Goal: Task Accomplishment & Management: Manage account settings

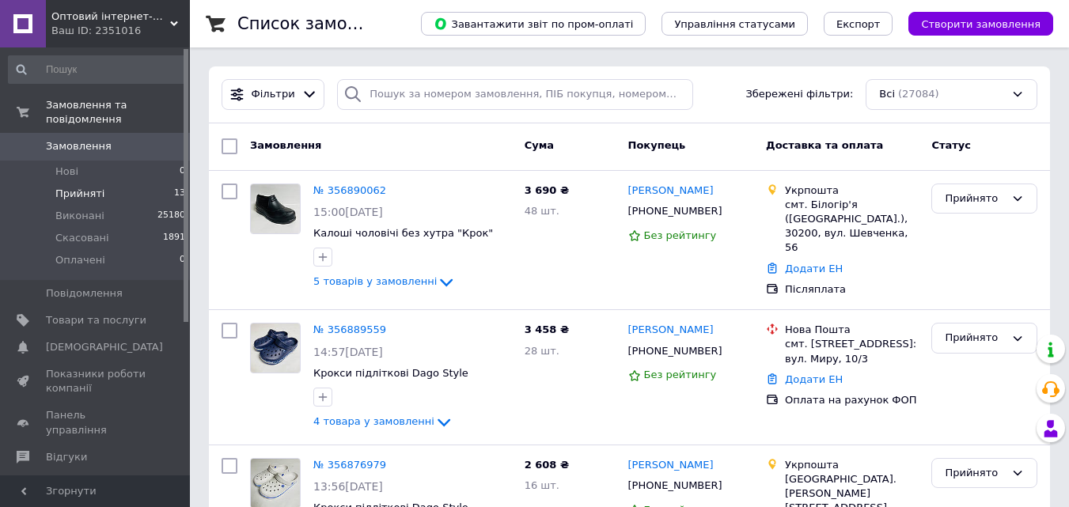
click at [128, 183] on li "Прийняті 13" at bounding box center [97, 194] width 195 height 22
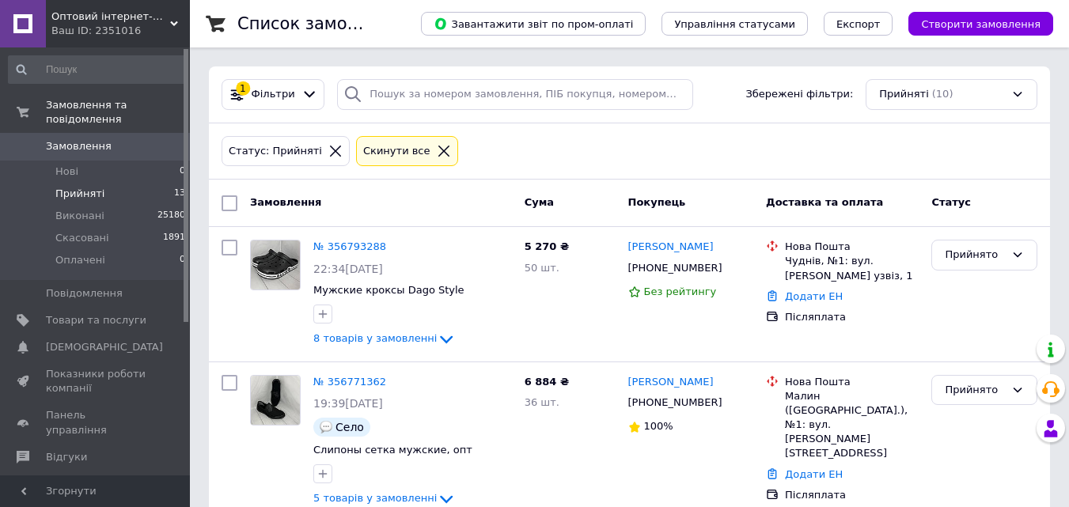
click at [119, 183] on li "Прийняті 13" at bounding box center [97, 194] width 195 height 22
click at [108, 139] on span "Замовлення" at bounding box center [96, 146] width 100 height 14
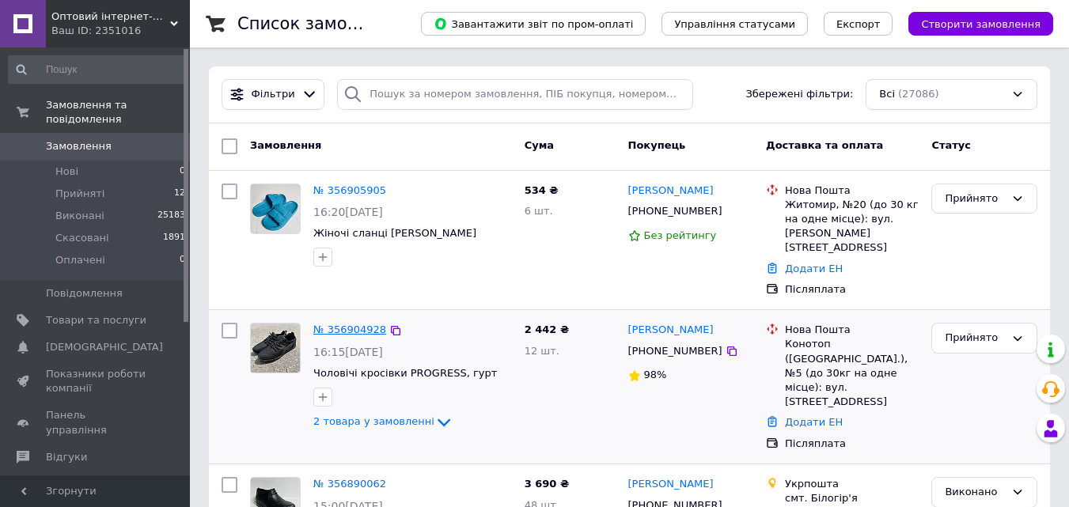
click at [350, 324] on link "№ 356904928" at bounding box center [349, 330] width 73 height 12
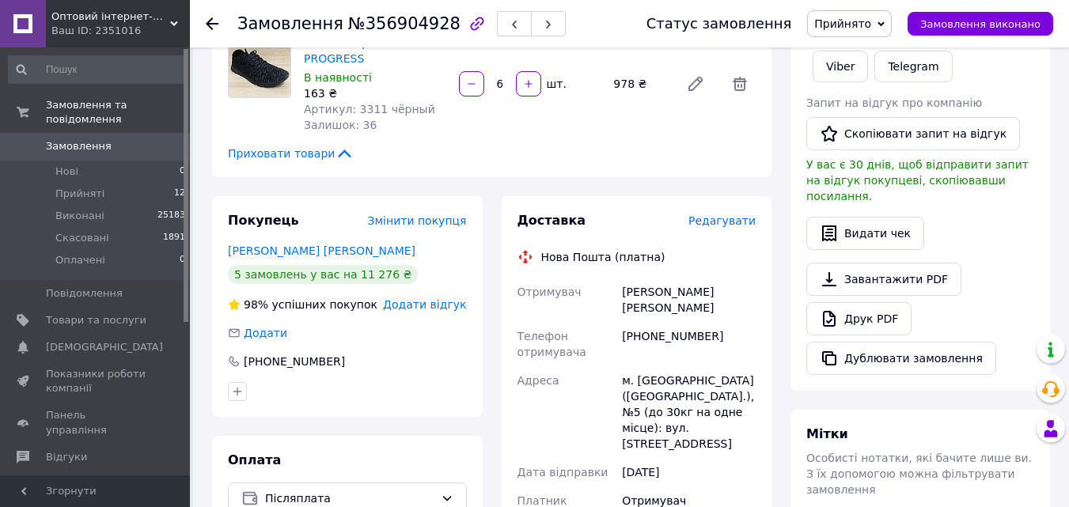
scroll to position [316, 0]
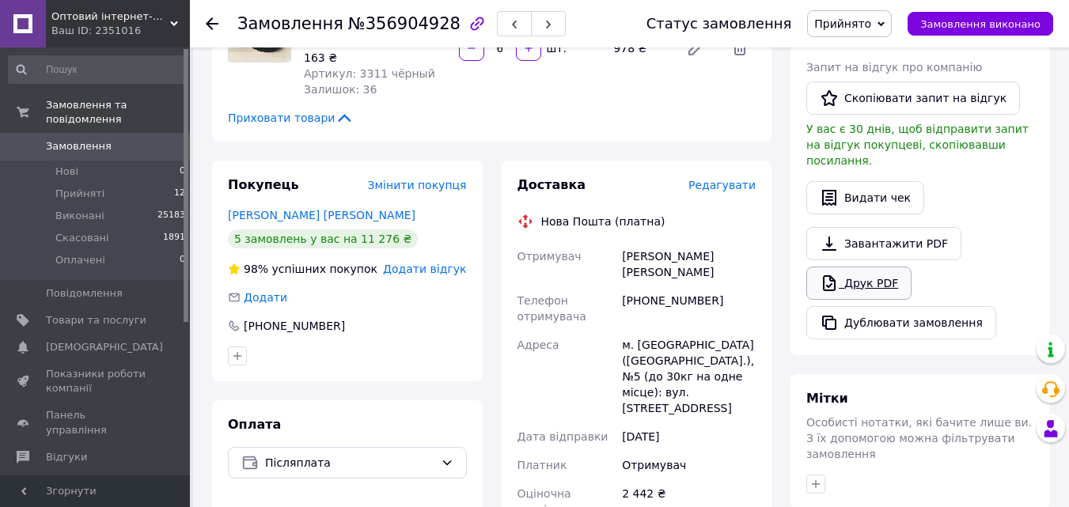
click at [852, 277] on link "Друк PDF" at bounding box center [858, 283] width 105 height 33
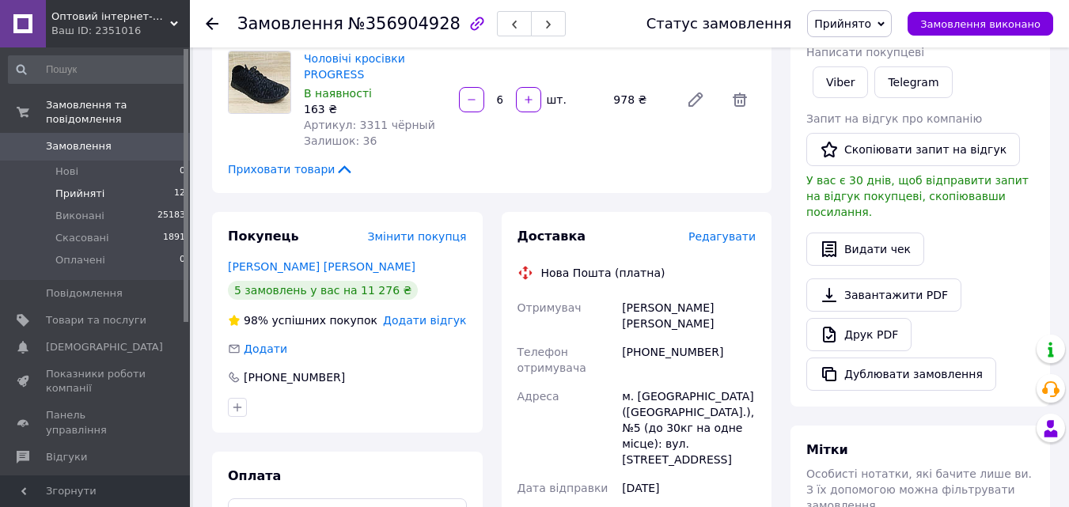
scroll to position [237, 0]
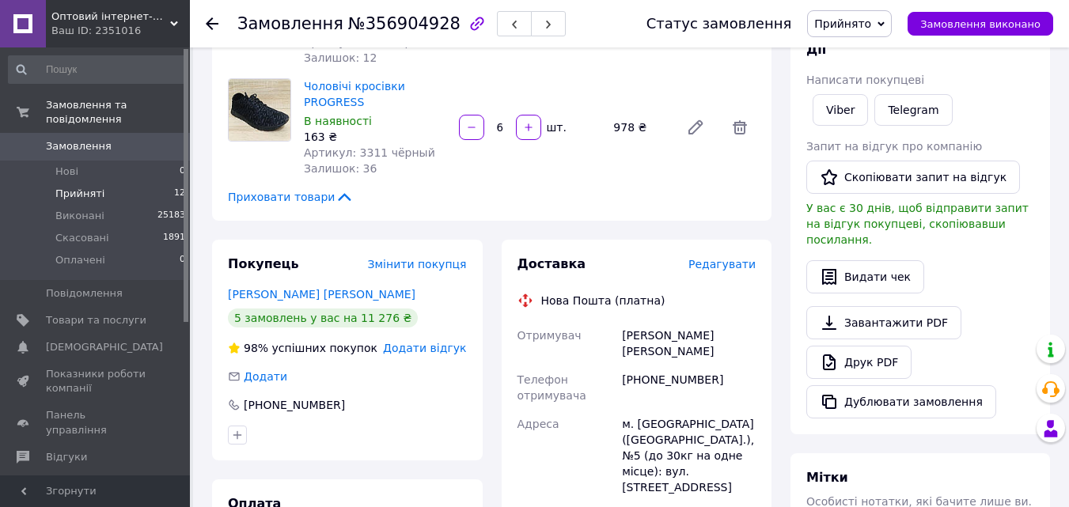
click at [89, 187] on span "Прийняті" at bounding box center [79, 194] width 49 height 14
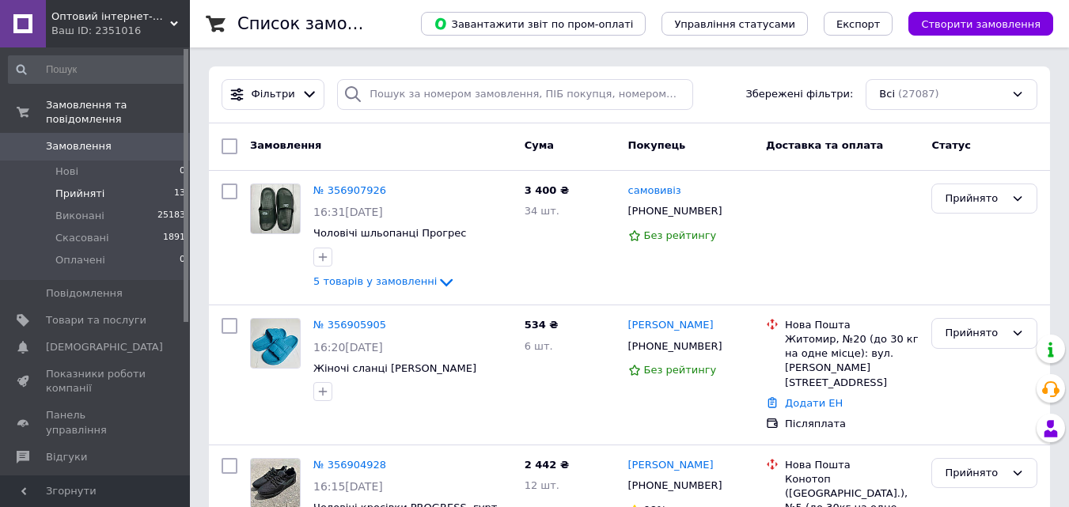
click at [67, 187] on span "Прийняті" at bounding box center [79, 194] width 49 height 14
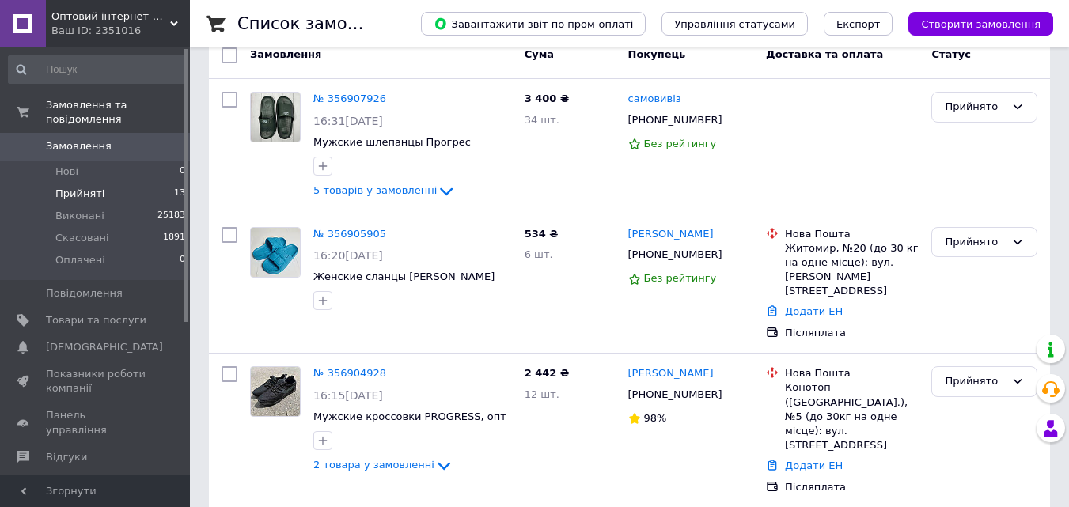
scroll to position [158, 0]
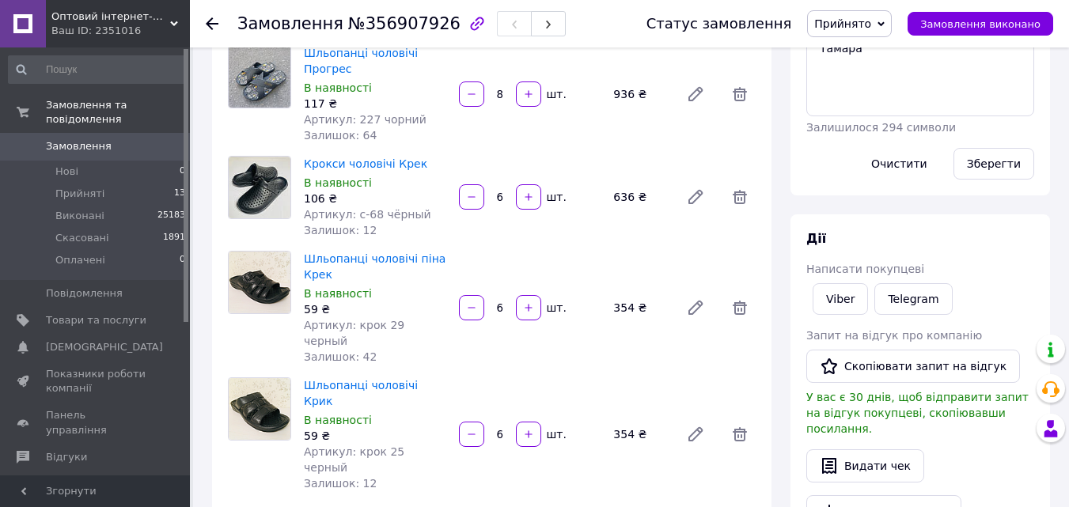
scroll to position [316, 0]
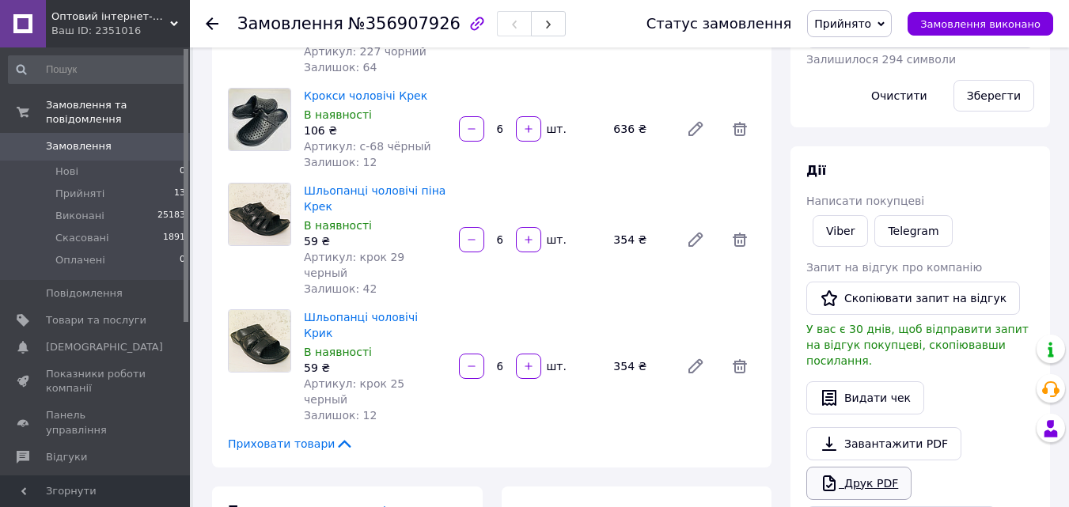
click at [855, 470] on link "Друк PDF" at bounding box center [858, 483] width 105 height 33
